Goal: Task Accomplishment & Management: Use online tool/utility

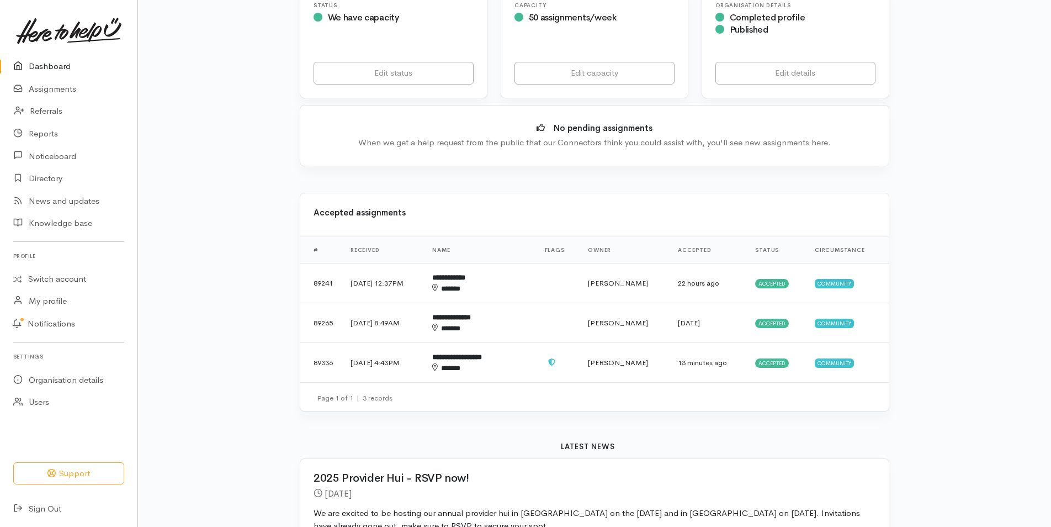
scroll to position [246, 0]
click at [484, 294] on div "******" at bounding box center [471, 290] width 79 height 11
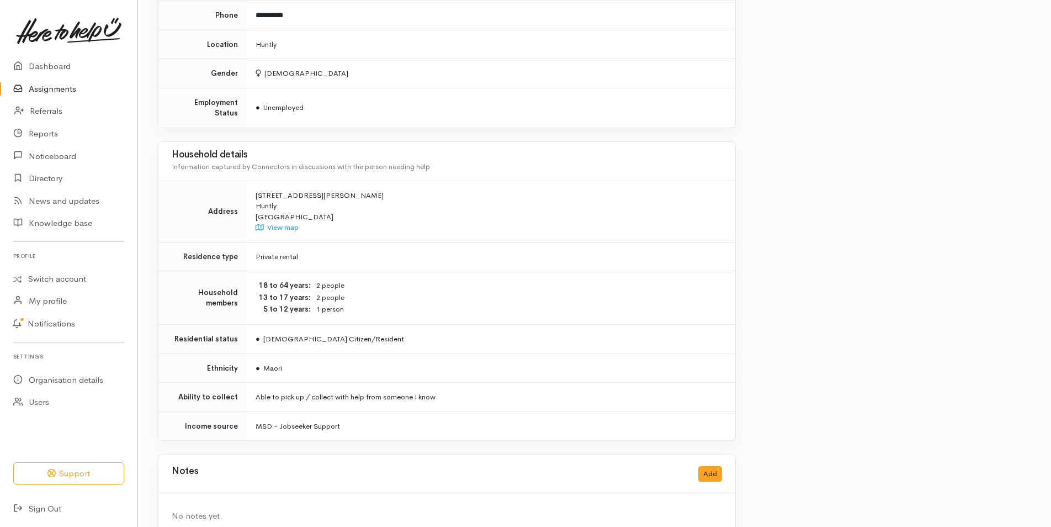
scroll to position [797, 0]
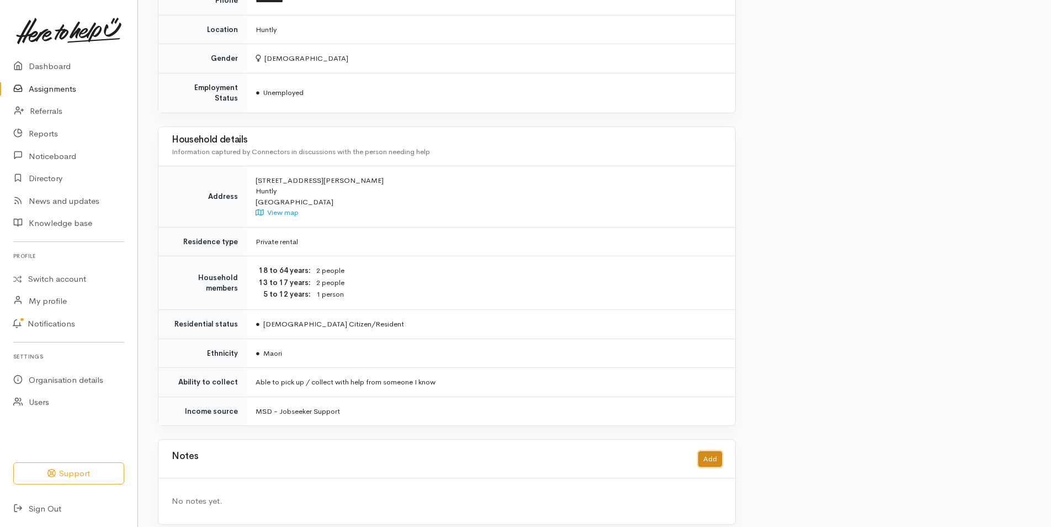
click at [705, 451] on button "Add" at bounding box center [710, 459] width 24 height 16
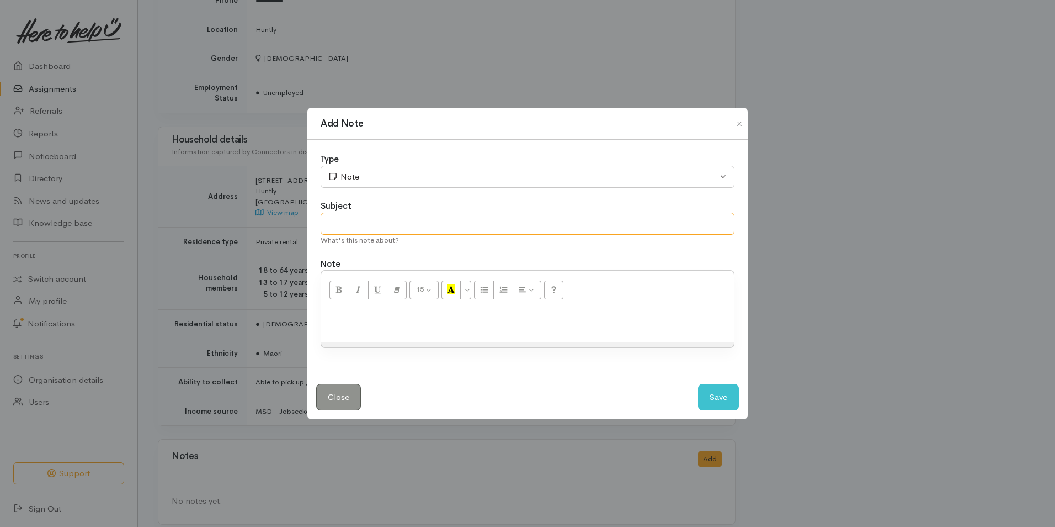
click at [333, 225] on input "text" at bounding box center [528, 224] width 414 height 23
type input "No Show"
click at [332, 326] on p at bounding box center [528, 321] width 402 height 13
click at [450, 322] on p "We were reluctant to approve" at bounding box center [528, 321] width 402 height 13
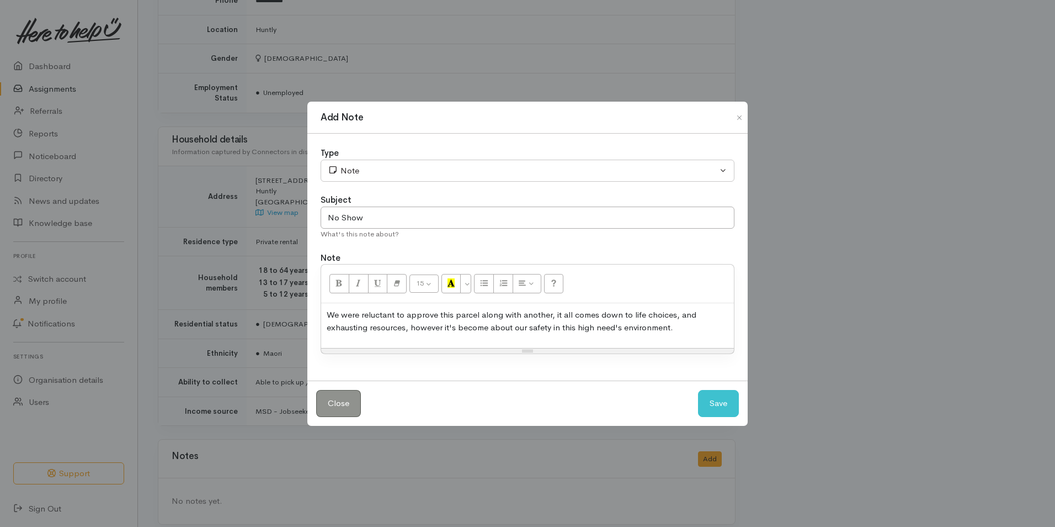
drag, startPoint x: 677, startPoint y: 326, endPoint x: 677, endPoint y: 331, distance: 5.5
drag, startPoint x: 677, startPoint y: 331, endPoint x: 328, endPoint y: 315, distance: 349.2
click at [328, 315] on p "We were reluctant to approve this parcel along with another, it all comes down …" at bounding box center [528, 321] width 402 height 25
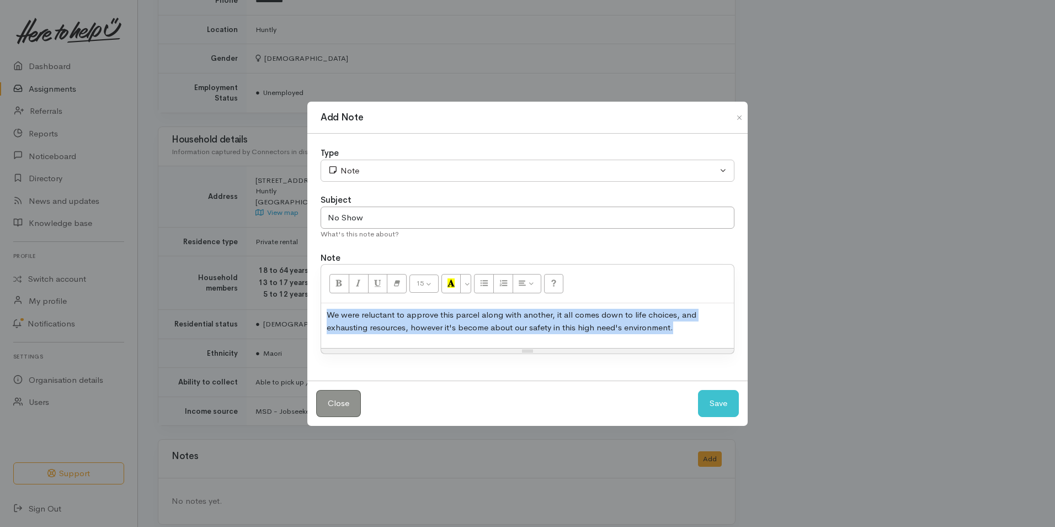
drag, startPoint x: 328, startPoint y: 315, endPoint x: 670, endPoint y: 332, distance: 342.6
click at [670, 332] on p "We were reluctant to approve this parcel along with another, it all comes down …" at bounding box center [528, 321] width 402 height 25
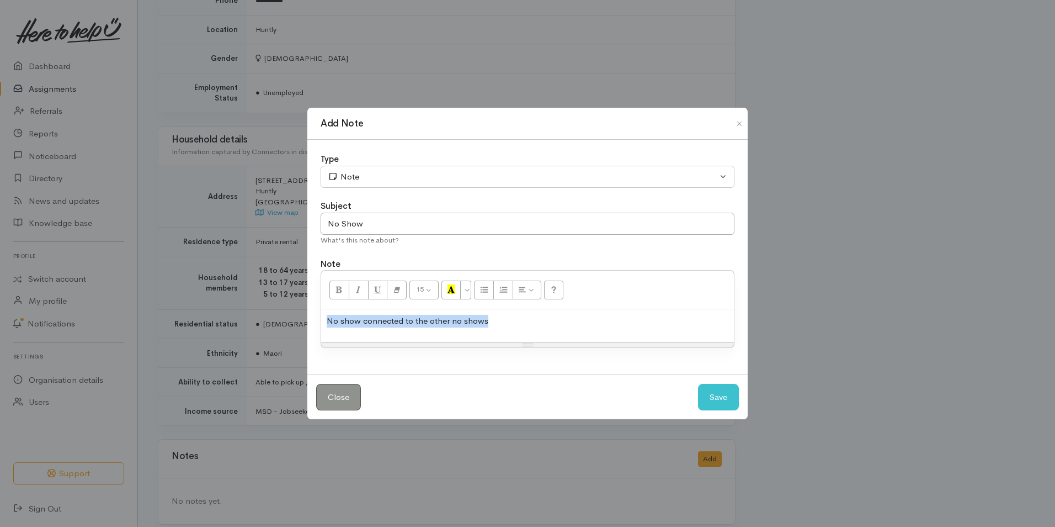
drag, startPoint x: 327, startPoint y: 320, endPoint x: 528, endPoint y: 332, distance: 201.3
click at [528, 332] on div "No show connected to the other no shows" at bounding box center [527, 325] width 413 height 33
click at [450, 517] on div "Add Note Type Correspondence Discussion Email Note Phone call SMS text message …" at bounding box center [527, 263] width 1055 height 527
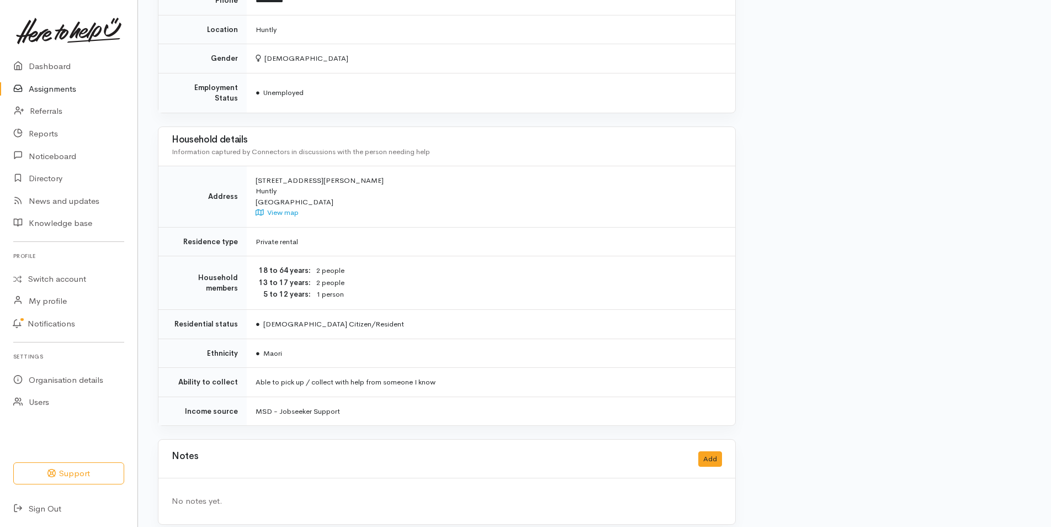
drag, startPoint x: 500, startPoint y: 514, endPoint x: 455, endPoint y: 516, distance: 44.7
